Goal: Check status: Check status

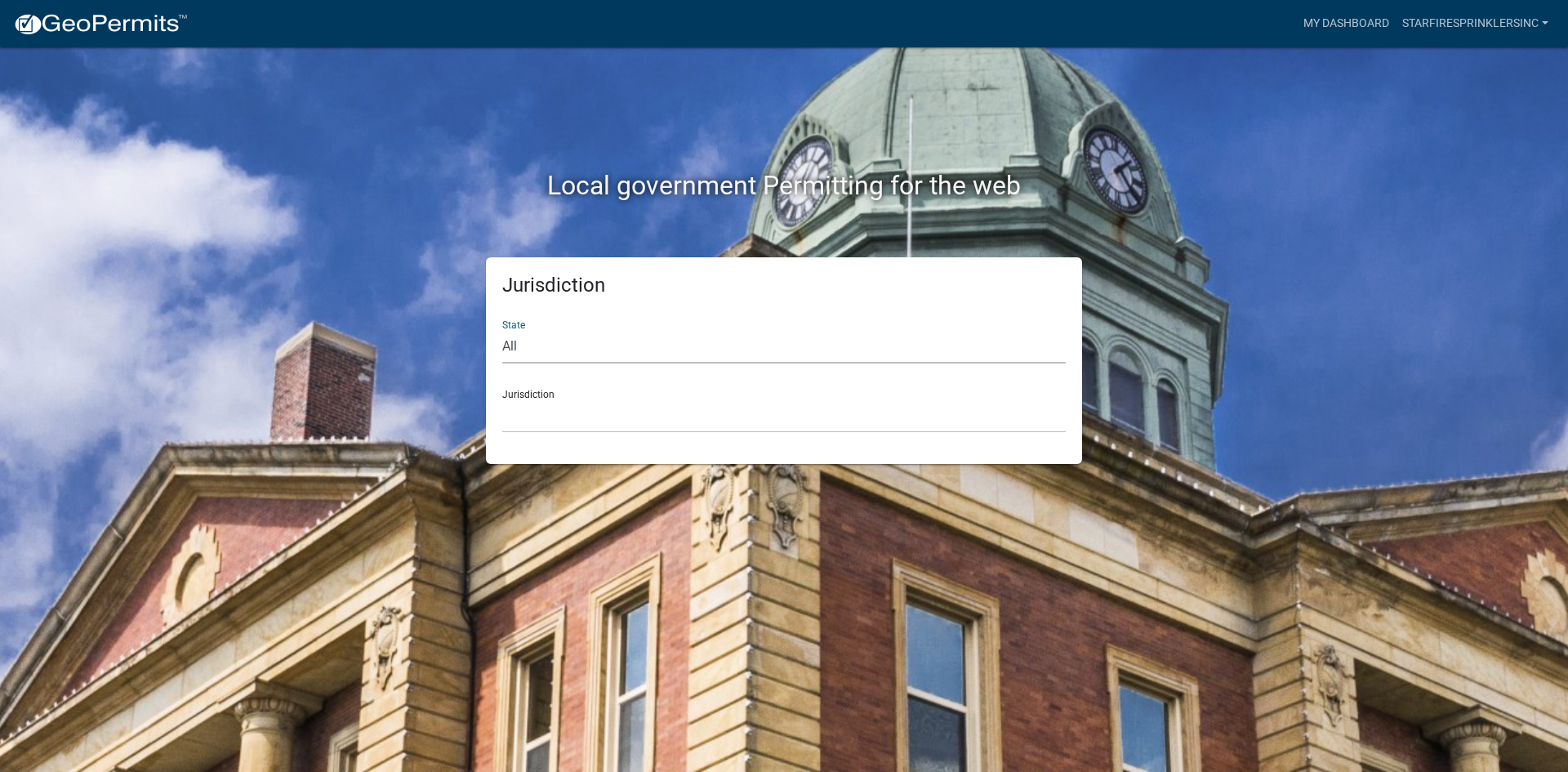
click at [677, 337] on select "All [US_STATE] [US_STATE] [US_STATE] [US_STATE] [US_STATE] [US_STATE] [US_STATE…" at bounding box center [784, 347] width 563 height 34
select select "[US_STATE]"
click at [502, 330] on select "All [US_STATE] [US_STATE] [US_STATE] [US_STATE] [US_STATE] [US_STATE] [US_STATE…" at bounding box center [784, 347] width 563 height 34
drag, startPoint x: 659, startPoint y: 361, endPoint x: 583, endPoint y: 414, distance: 92.7
click at [583, 414] on select "[GEOGRAPHIC_DATA], [US_STATE][PERSON_NAME][GEOGRAPHIC_DATA], [US_STATE][PERSON_…" at bounding box center [784, 416] width 563 height 34
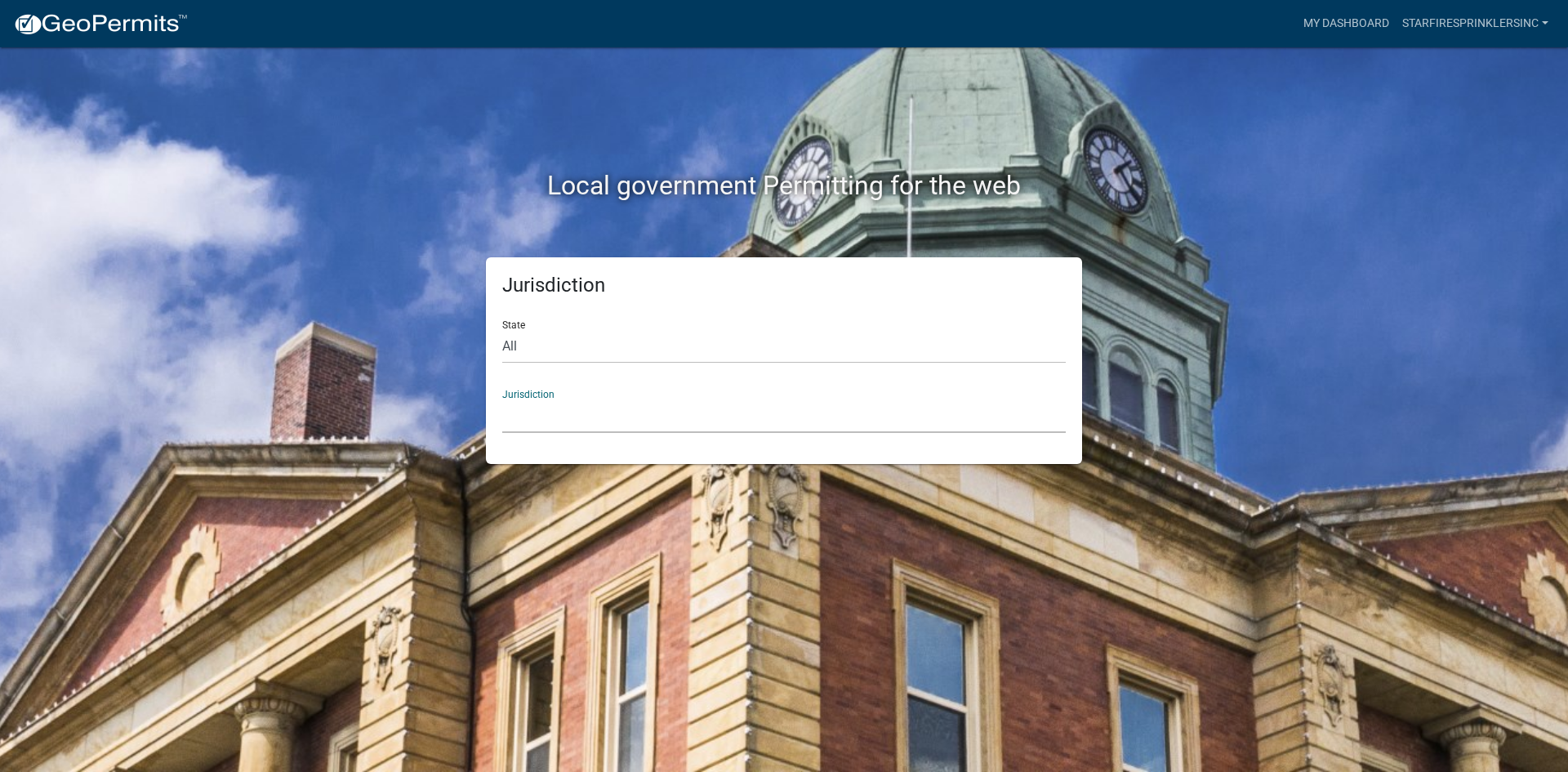
click at [368, 294] on div "Jurisdiction State All [US_STATE] [US_STATE] [US_STATE] [US_STATE] [US_STATE] […" at bounding box center [784, 360] width 931 height 206
click at [1376, 19] on link "My Dashboard" at bounding box center [1347, 23] width 99 height 31
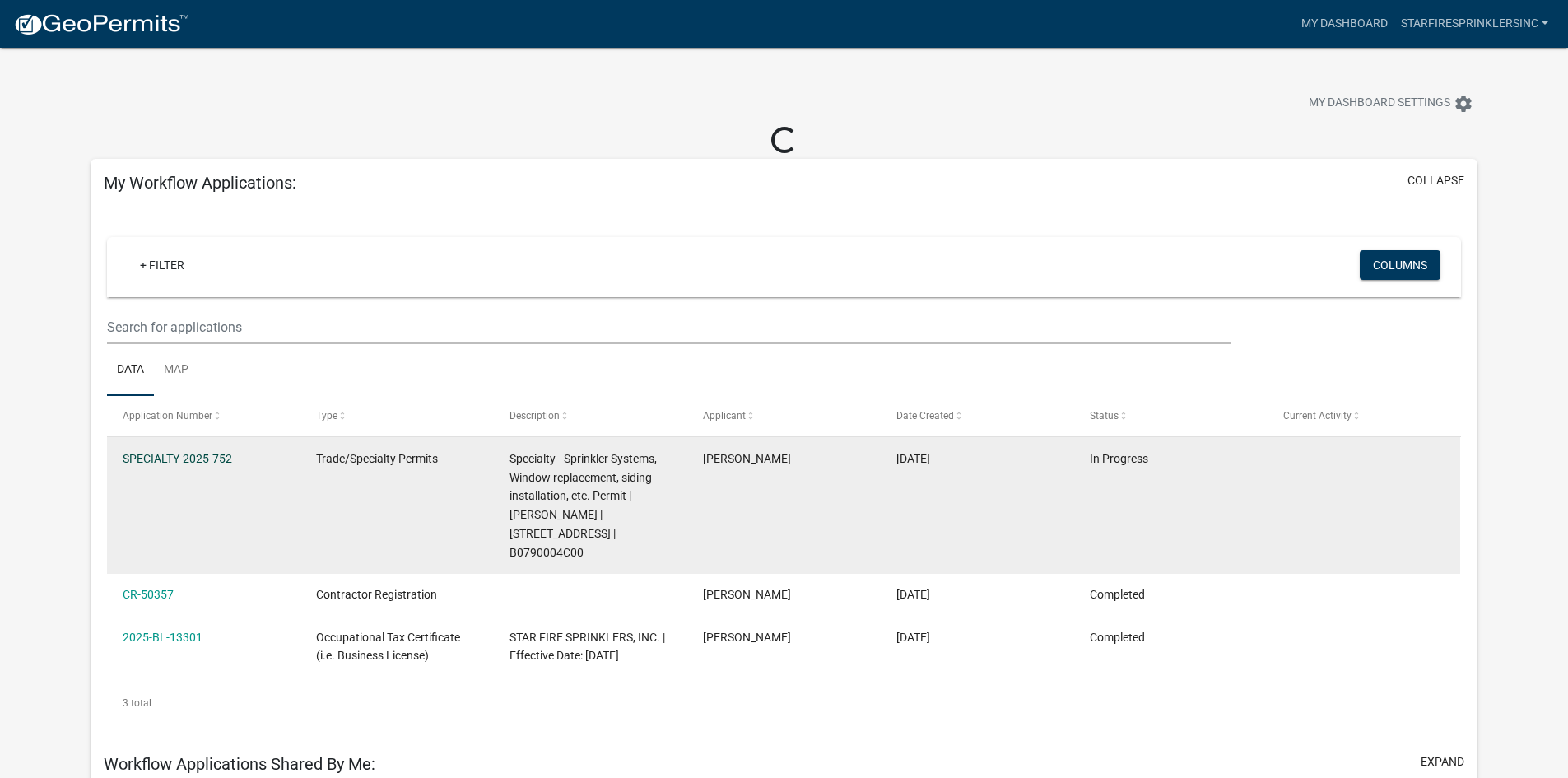
click at [186, 464] on link "SPECIALTY-2025-752" at bounding box center [177, 458] width 110 height 13
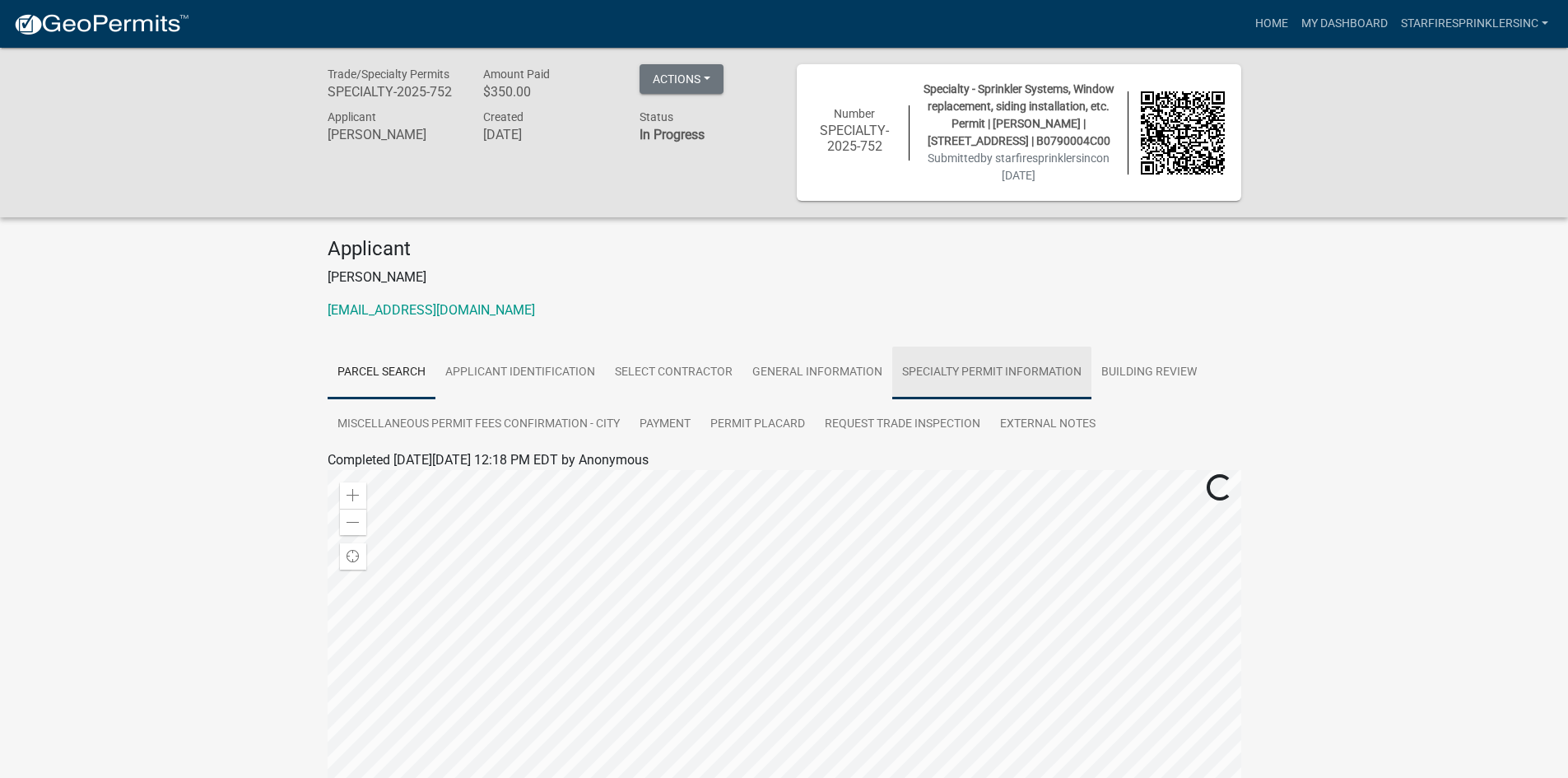
click at [985, 384] on link "Specialty Permit Information" at bounding box center [991, 372] width 199 height 53
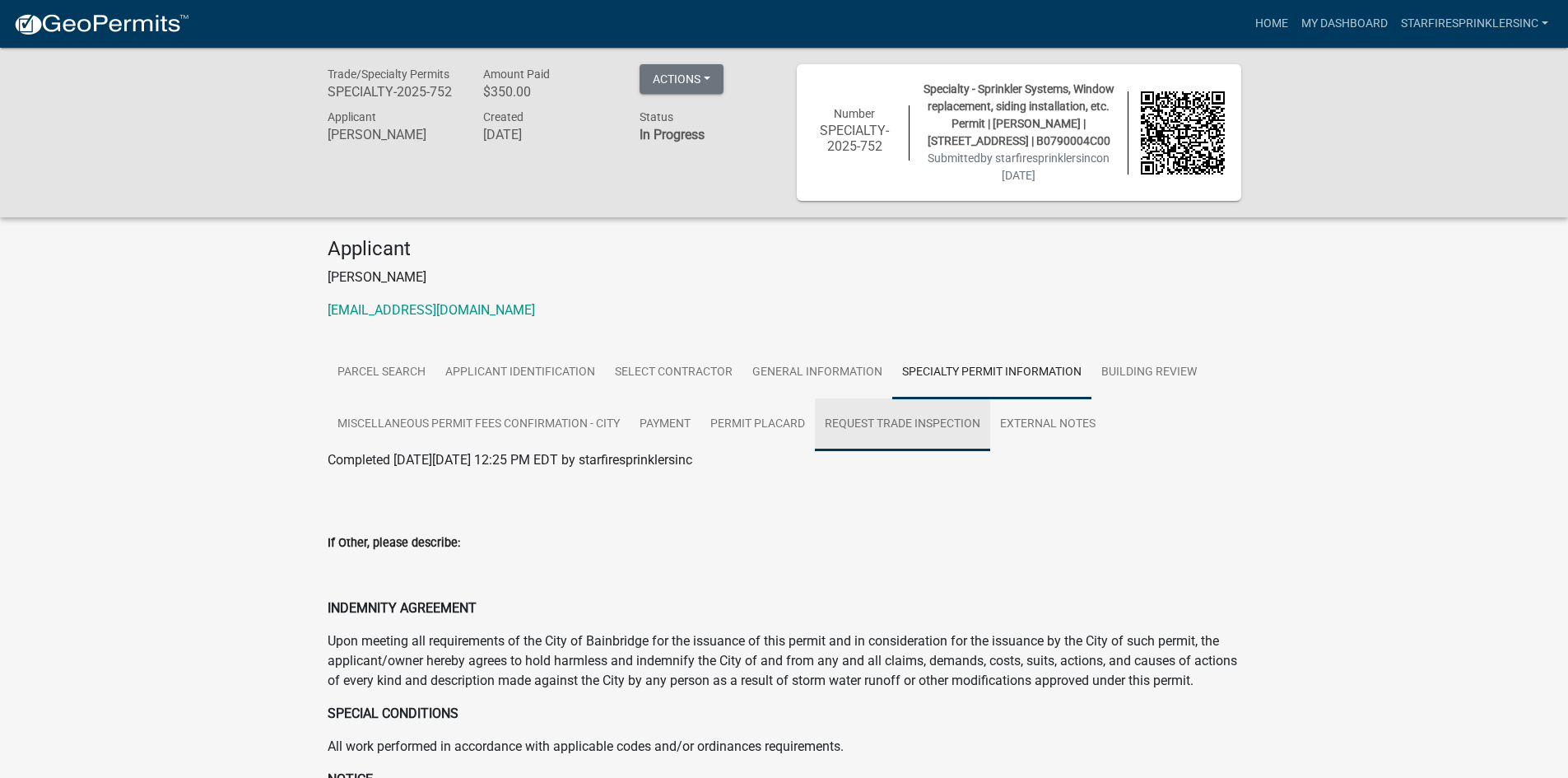
click at [938, 443] on link "Request Trade Inspection" at bounding box center [902, 424] width 175 height 53
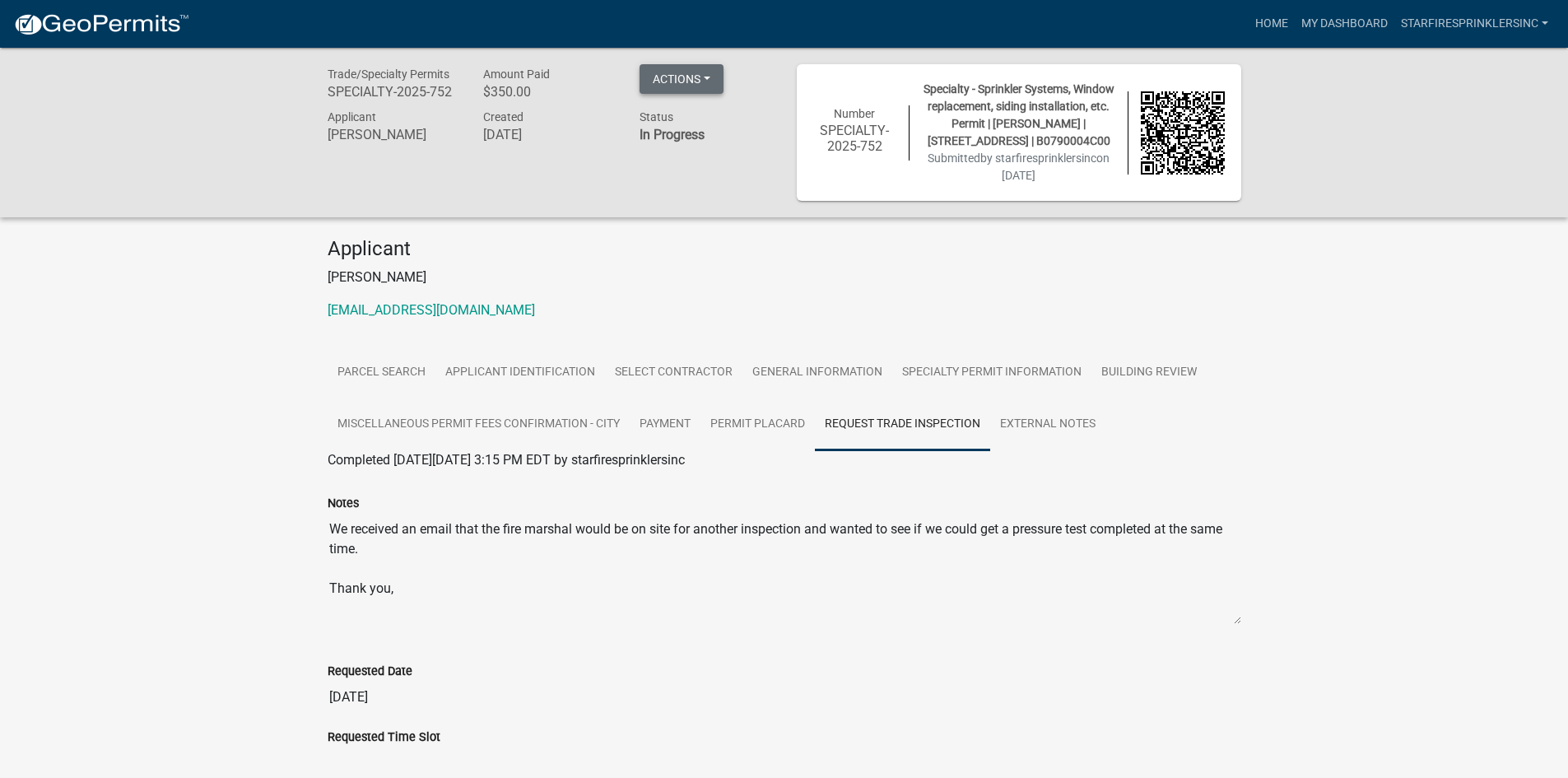
click at [708, 76] on button "Actions" at bounding box center [682, 79] width 84 height 29
click at [480, 198] on div "Trade/Specialty Permits SPECIALTY-2025-752 Amount Paid $350.00 Actions View rec…" at bounding box center [550, 132] width 469 height 137
click at [1134, 386] on link "Building Review" at bounding box center [1149, 372] width 115 height 53
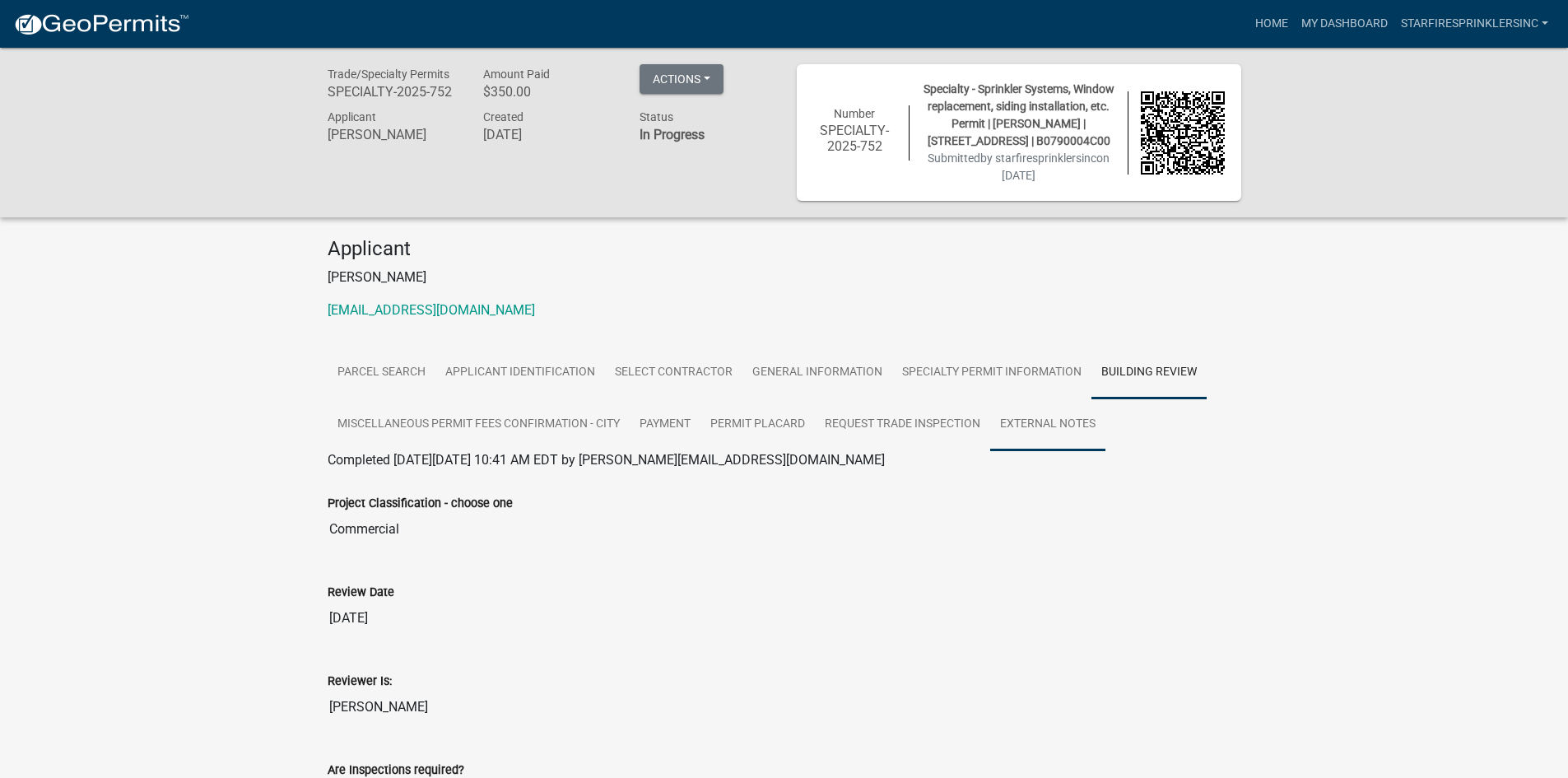
click at [1024, 438] on link "External Notes" at bounding box center [1047, 424] width 115 height 53
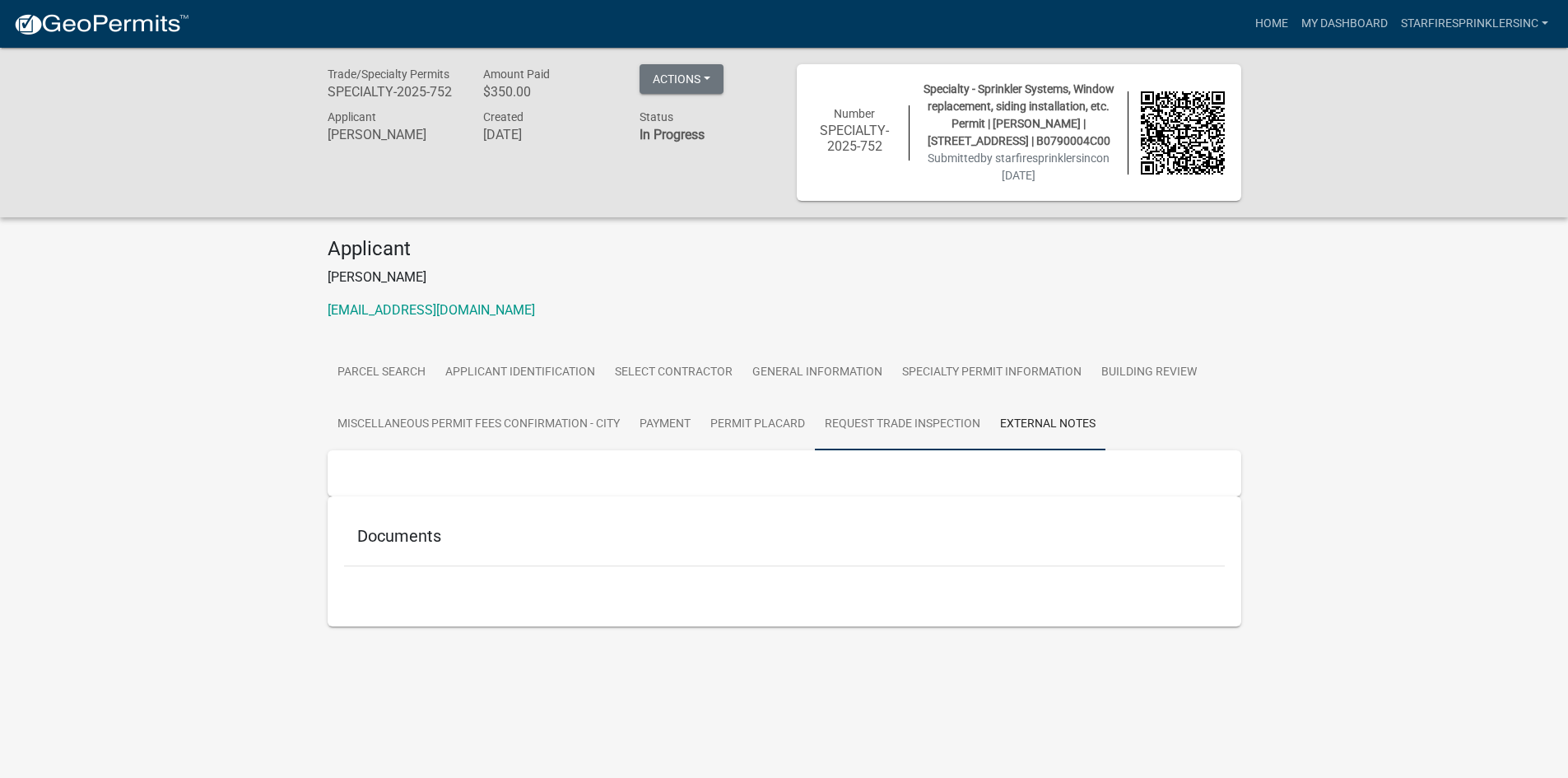
click at [916, 442] on link "Request Trade Inspection" at bounding box center [902, 424] width 175 height 53
